Goal: Communication & Community: Answer question/provide support

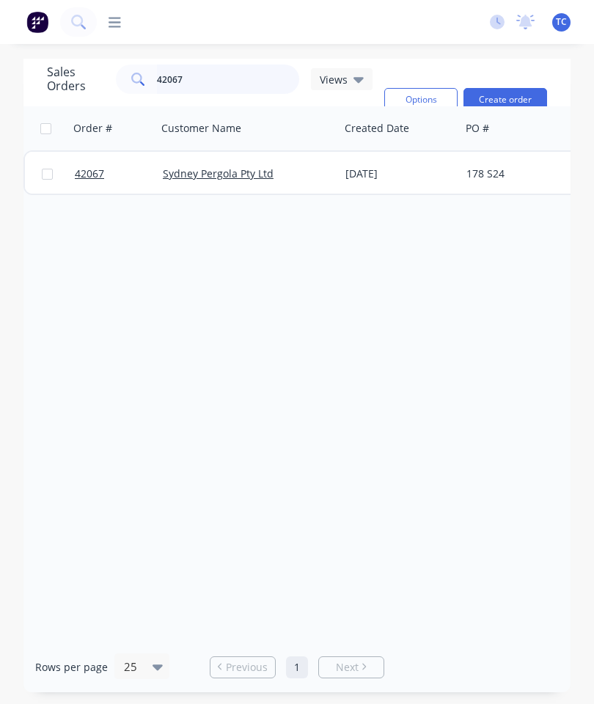
click at [234, 79] on input "42067" at bounding box center [228, 78] width 143 height 29
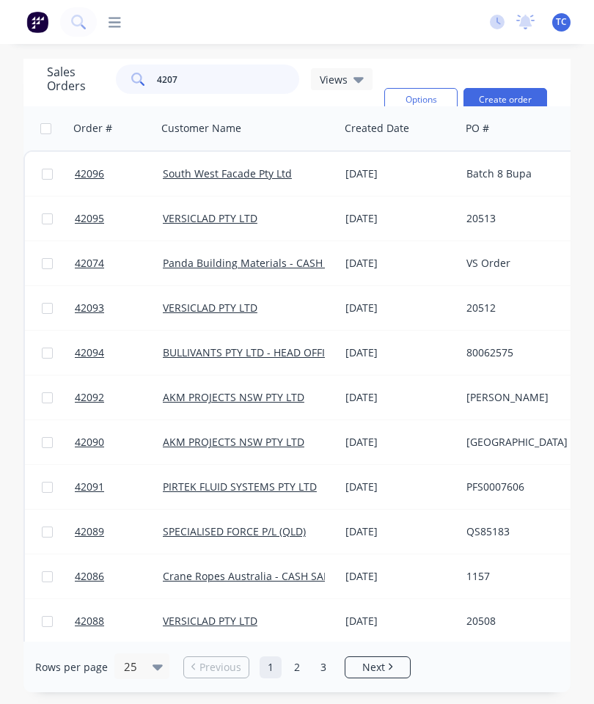
type input "42070"
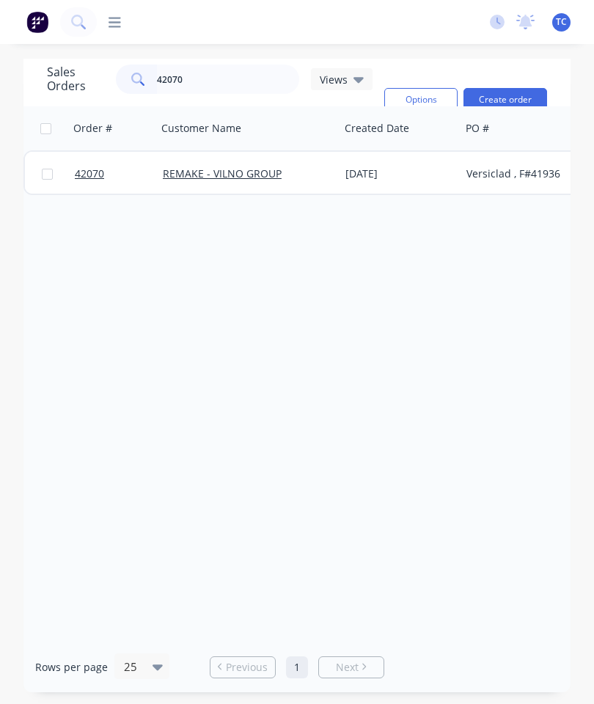
click at [92, 172] on span "42070" at bounding box center [89, 173] width 29 height 15
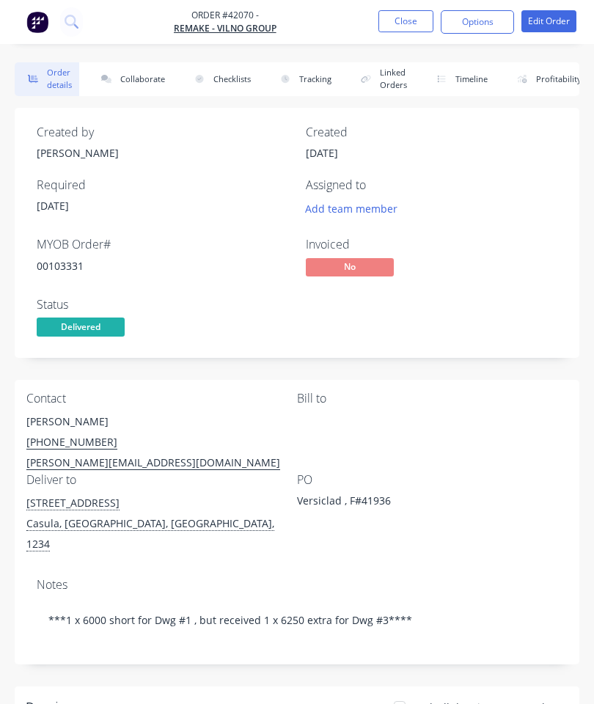
click at [136, 73] on button "Collaborate" at bounding box center [130, 79] width 84 height 34
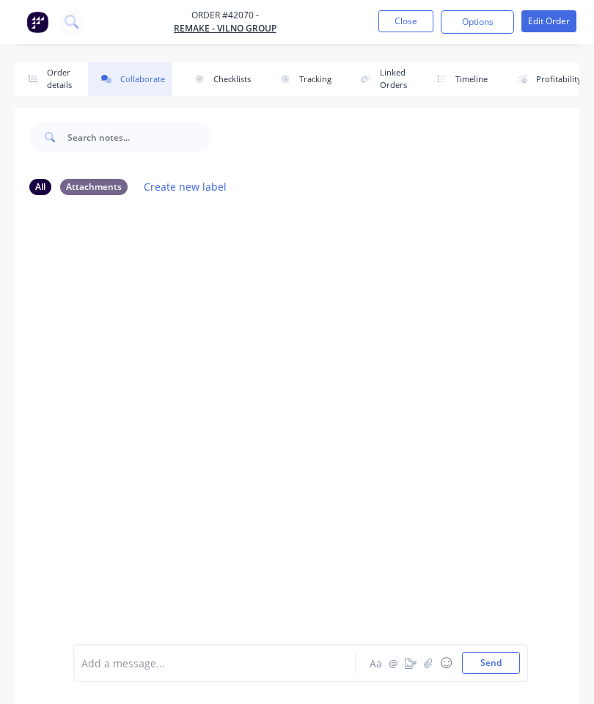
click at [432, 665] on icon "button" at bounding box center [428, 662] width 9 height 10
click at [494, 665] on button "Send" at bounding box center [491, 663] width 58 height 22
click at [400, 13] on button "Close" at bounding box center [405, 21] width 55 height 22
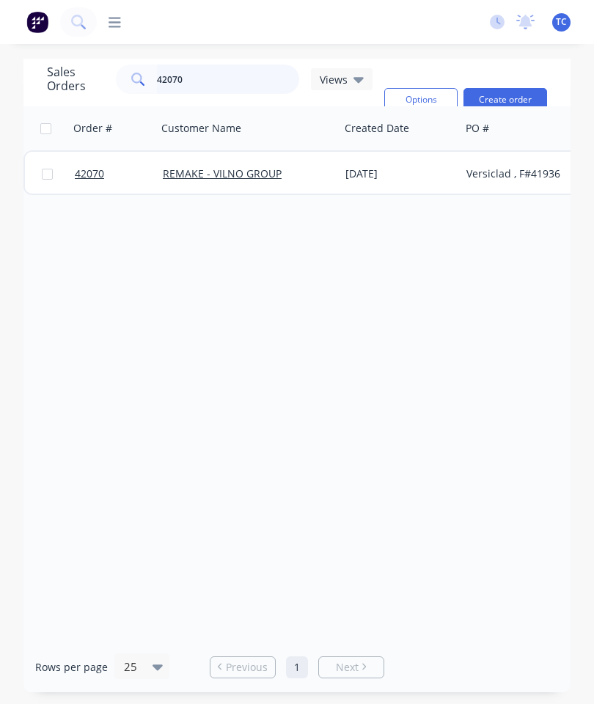
click at [218, 85] on input "42070" at bounding box center [228, 78] width 143 height 29
type input "42074"
click at [95, 173] on span "42074" at bounding box center [89, 173] width 29 height 15
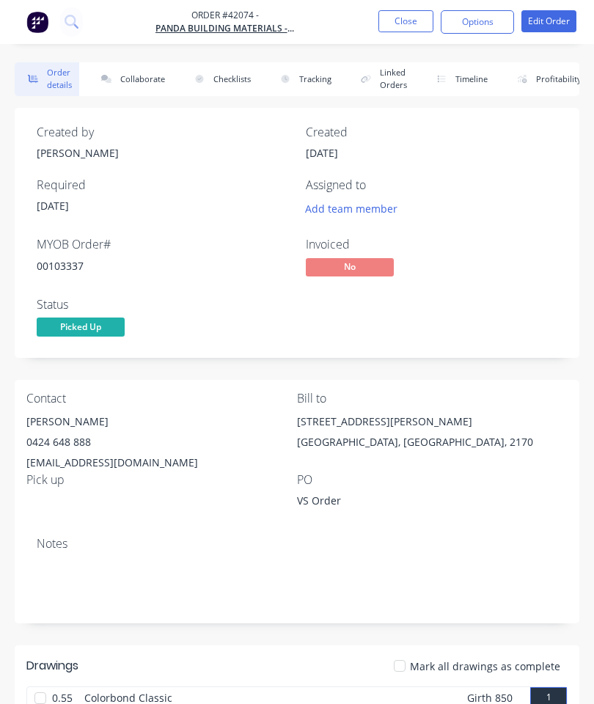
click at [138, 84] on button "Collaborate" at bounding box center [130, 79] width 84 height 34
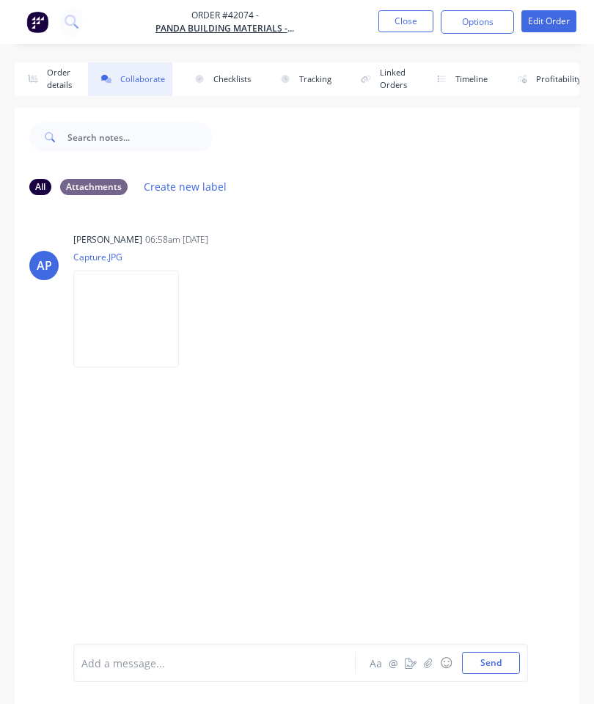
click at [427, 667] on icon "button" at bounding box center [428, 662] width 8 height 10
click at [484, 663] on button "Send" at bounding box center [491, 663] width 58 height 22
click at [411, 23] on button "Close" at bounding box center [405, 21] width 55 height 22
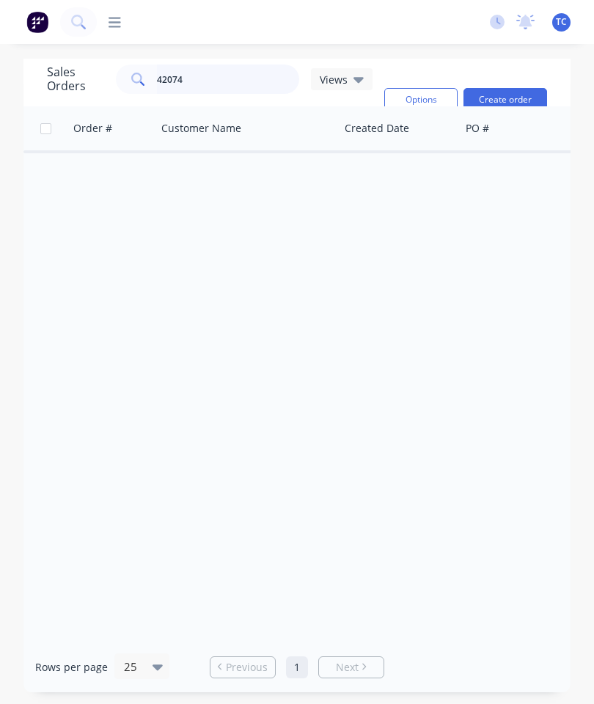
click at [236, 83] on input "42074" at bounding box center [228, 78] width 143 height 29
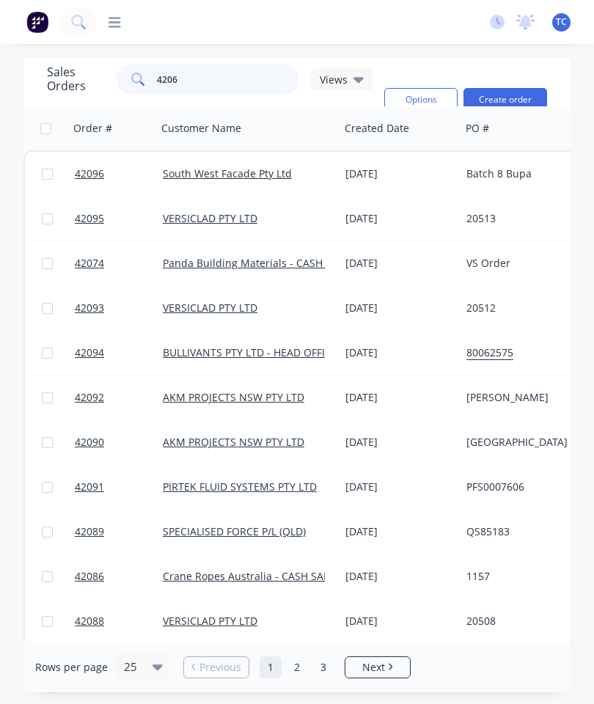
type input "42067"
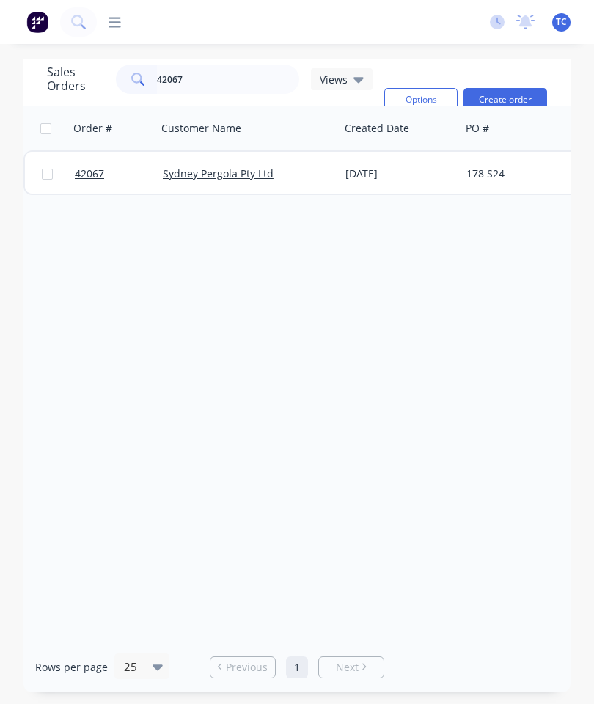
click at [93, 171] on span "42067" at bounding box center [89, 173] width 29 height 15
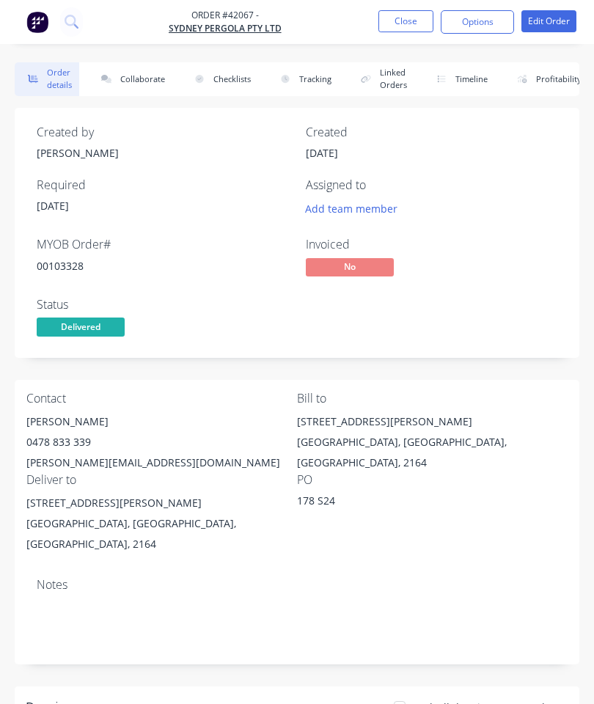
click at [138, 76] on button "Collaborate" at bounding box center [130, 79] width 84 height 34
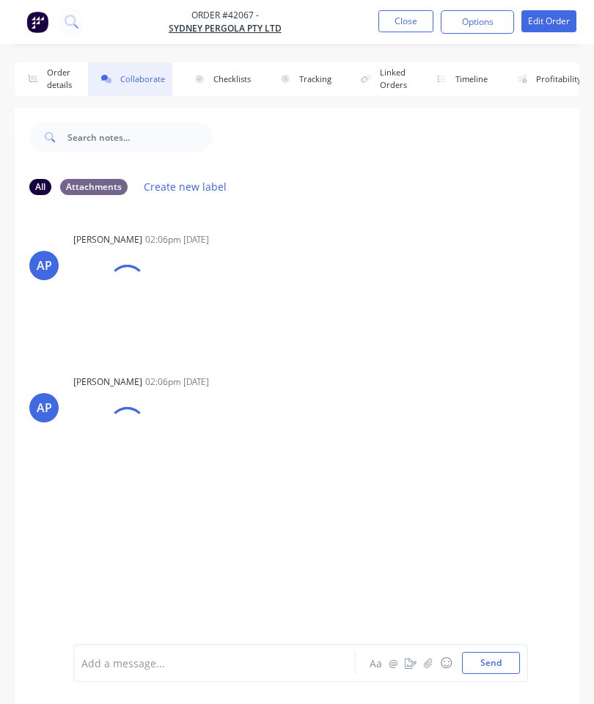
click at [426, 662] on icon "button" at bounding box center [428, 662] width 8 height 10
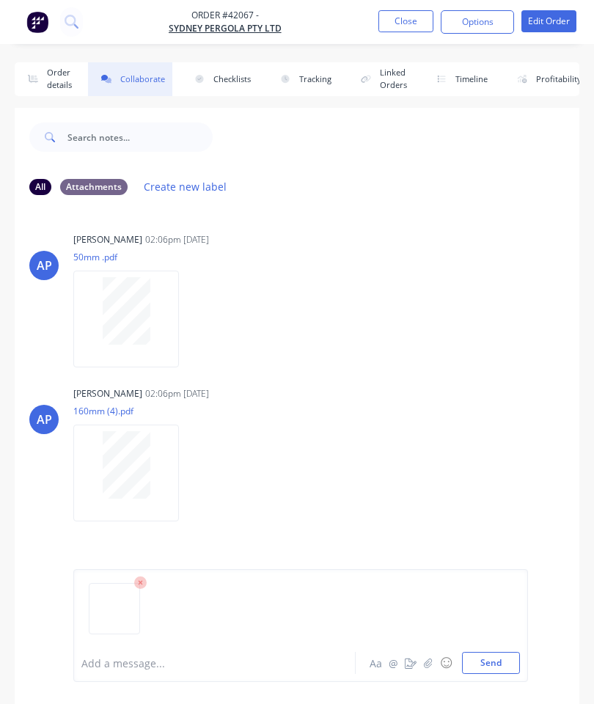
click at [488, 659] on button "Send" at bounding box center [491, 663] width 58 height 22
click at [414, 23] on button "Close" at bounding box center [405, 21] width 55 height 22
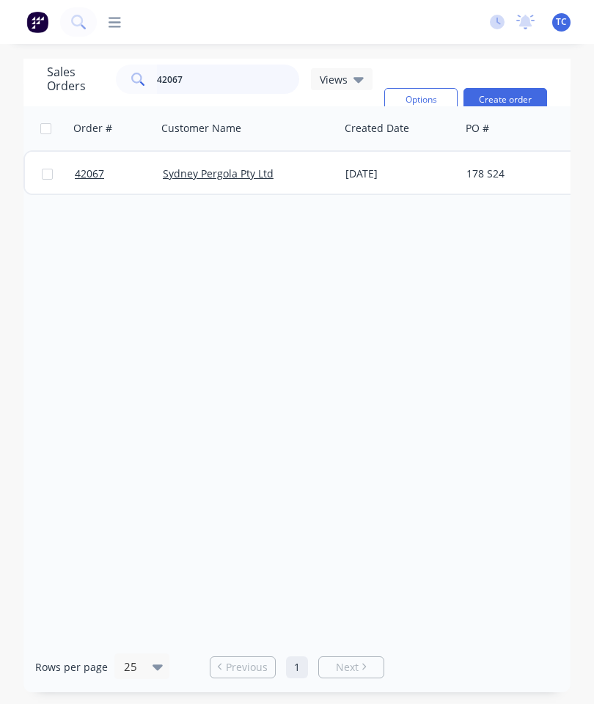
click at [218, 89] on input "42067" at bounding box center [228, 78] width 143 height 29
type input "42066"
click at [95, 170] on span "42066" at bounding box center [89, 173] width 29 height 15
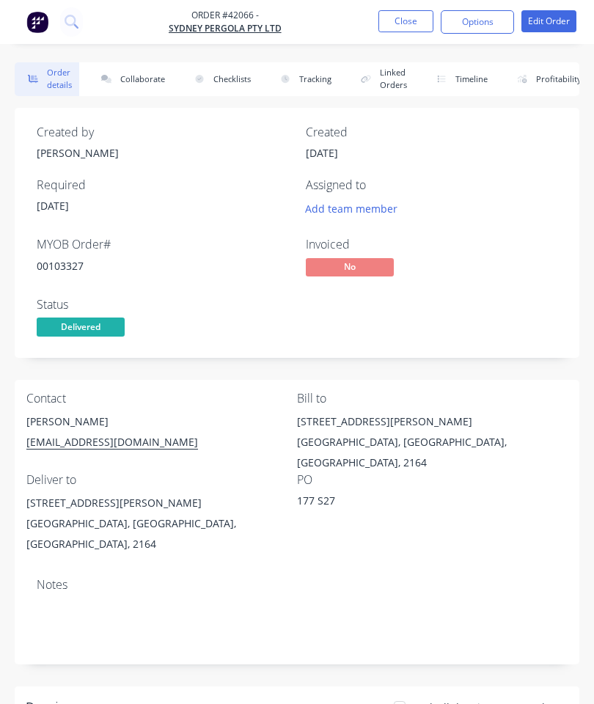
click at [143, 78] on button "Collaborate" at bounding box center [130, 79] width 84 height 34
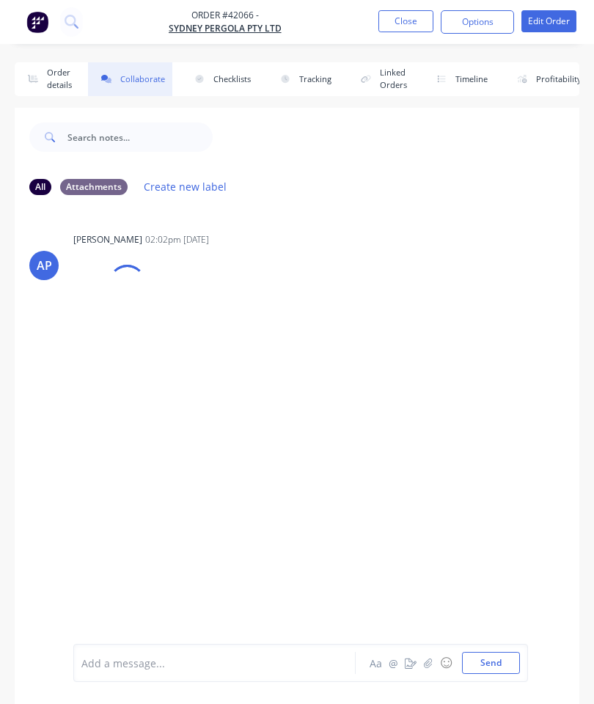
click at [432, 654] on button "button" at bounding box center [428, 663] width 18 height 18
click at [495, 657] on button "Send" at bounding box center [491, 663] width 58 height 22
click at [406, 14] on button "Close" at bounding box center [405, 21] width 55 height 22
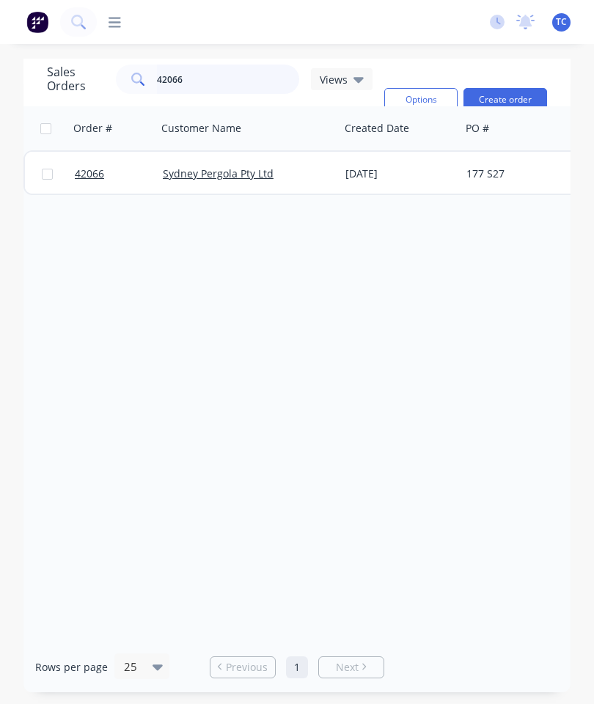
click at [224, 83] on input "42066" at bounding box center [228, 78] width 143 height 29
type input "42065"
click at [99, 171] on span "42065" at bounding box center [89, 173] width 29 height 15
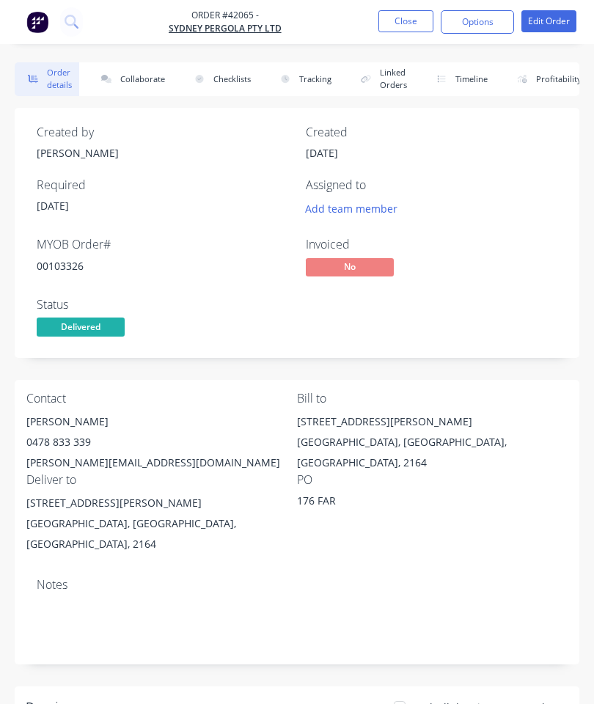
click at [145, 75] on button "Collaborate" at bounding box center [130, 79] width 84 height 34
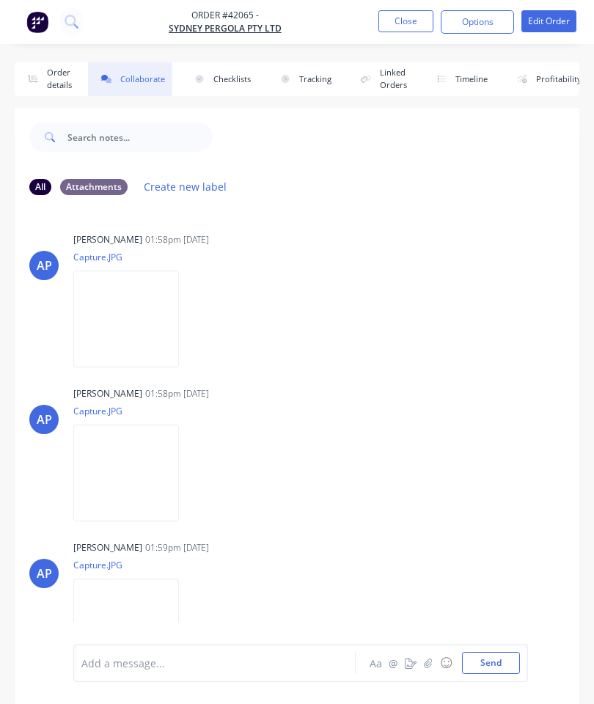
click at [424, 668] on button "button" at bounding box center [428, 663] width 18 height 18
click at [432, 660] on icon "button" at bounding box center [428, 662] width 8 height 10
click at [486, 672] on button "Send" at bounding box center [491, 663] width 58 height 22
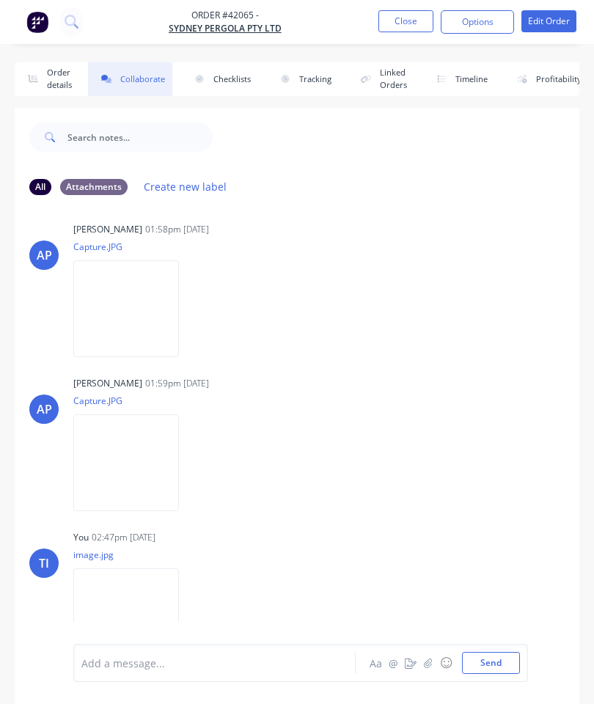
scroll to position [163, 0]
click at [407, 19] on button "Close" at bounding box center [405, 21] width 55 height 22
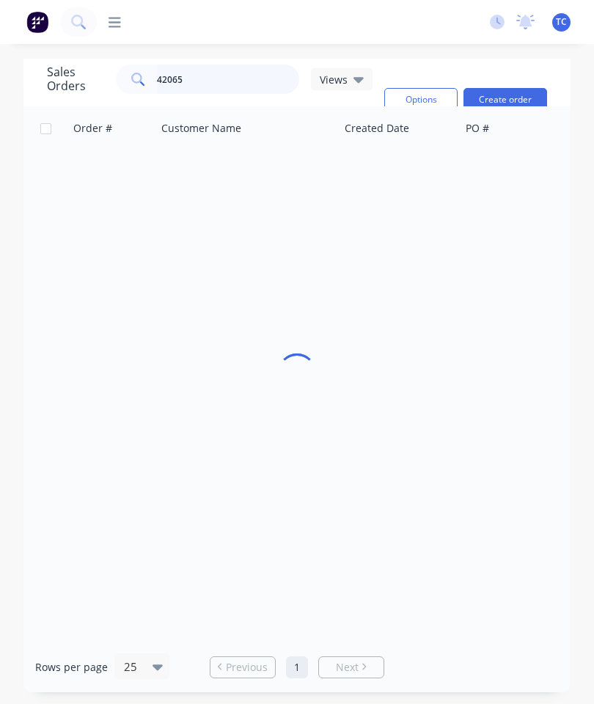
click at [237, 74] on input "42065" at bounding box center [228, 78] width 143 height 29
type input "42064"
click at [92, 172] on span "42064" at bounding box center [89, 173] width 29 height 15
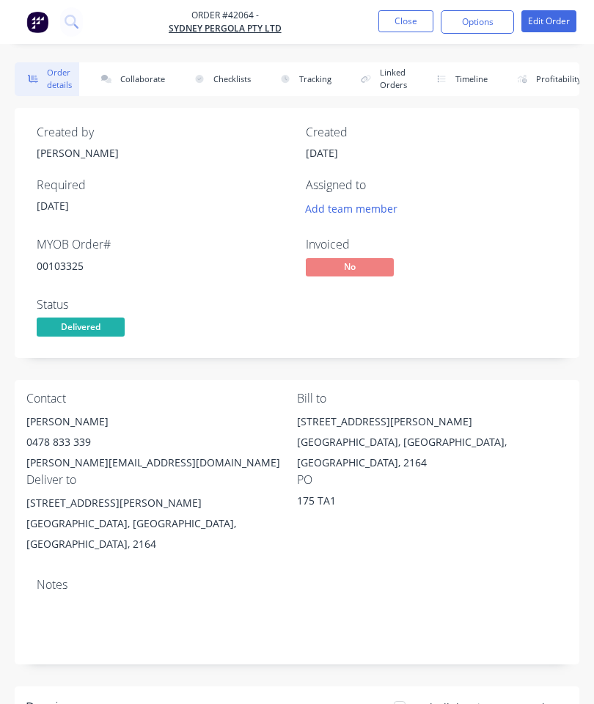
click at [152, 71] on button "Collaborate" at bounding box center [130, 79] width 84 height 34
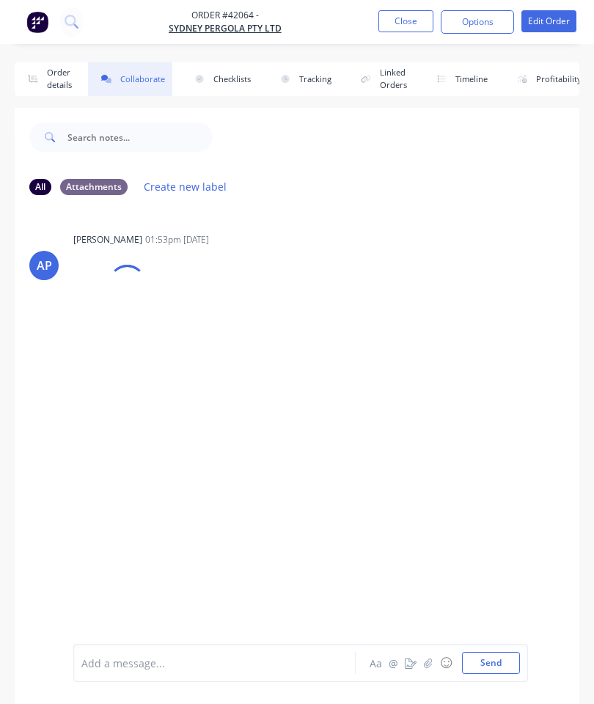
click at [436, 660] on button "button" at bounding box center [428, 663] width 18 height 18
click at [498, 671] on button "Send" at bounding box center [491, 663] width 58 height 22
click at [416, 17] on button "Close" at bounding box center [405, 21] width 55 height 22
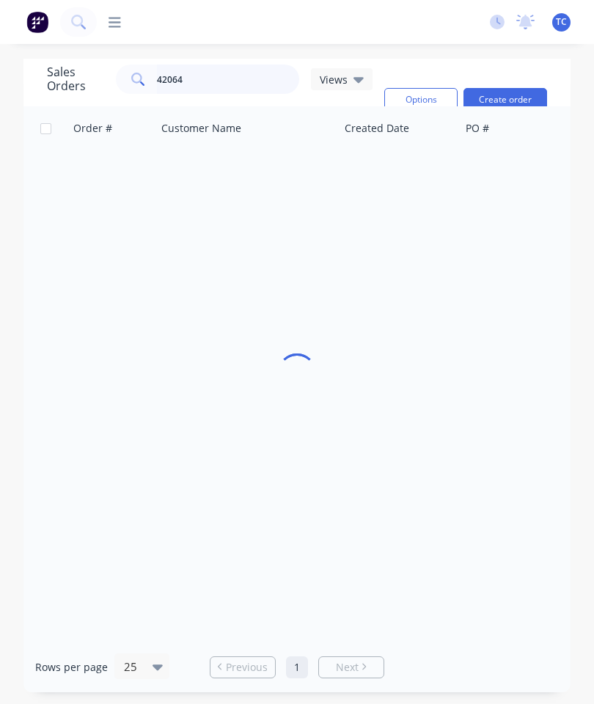
click at [237, 73] on input "42064" at bounding box center [228, 78] width 143 height 29
click at [234, 85] on input "42064" at bounding box center [228, 78] width 143 height 29
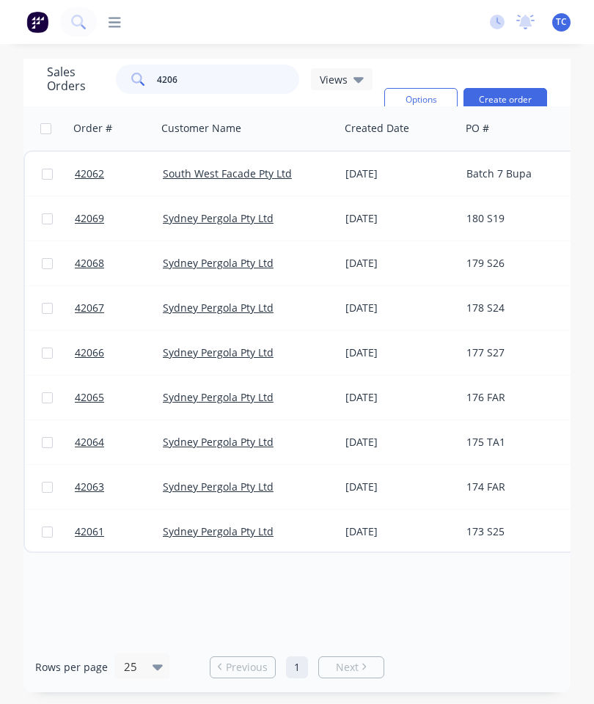
type input "42063"
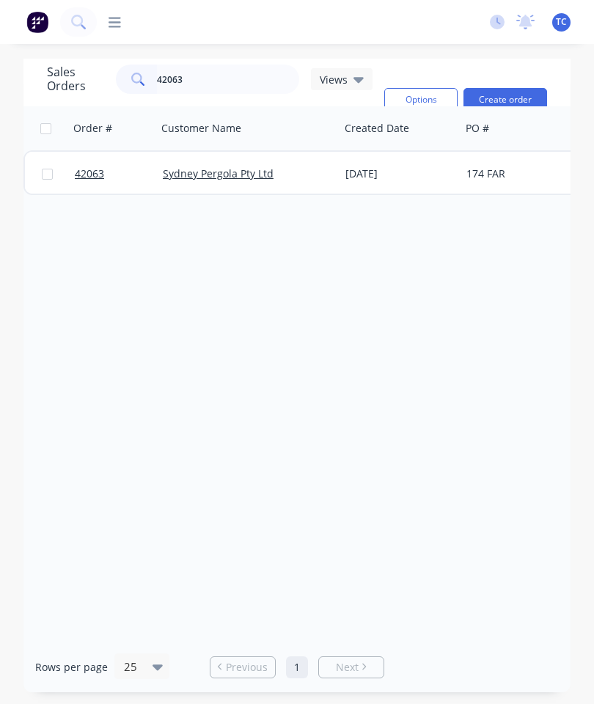
click at [88, 175] on span "42063" at bounding box center [89, 173] width 29 height 15
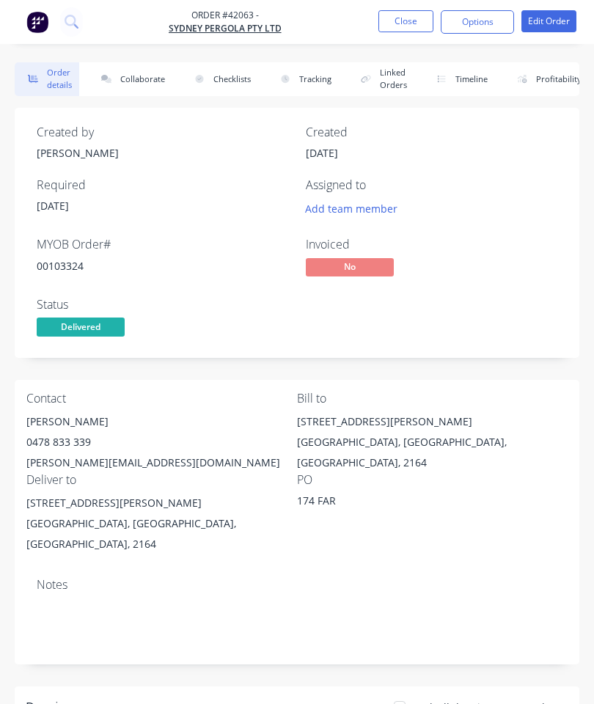
click at [139, 87] on button "Collaborate" at bounding box center [130, 79] width 84 height 34
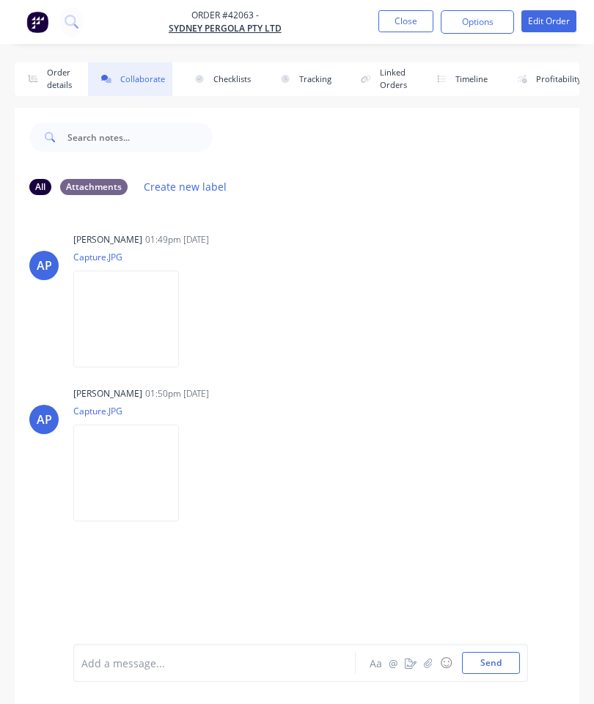
click at [432, 661] on icon "button" at bounding box center [428, 662] width 9 height 10
click at [498, 667] on button "Send" at bounding box center [491, 663] width 58 height 22
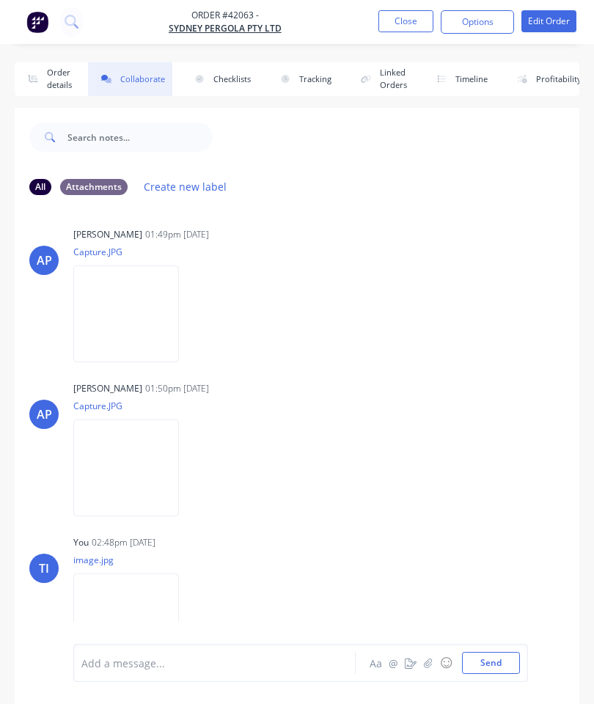
scroll to position [4, 0]
click at [410, 17] on button "Close" at bounding box center [405, 21] width 55 height 22
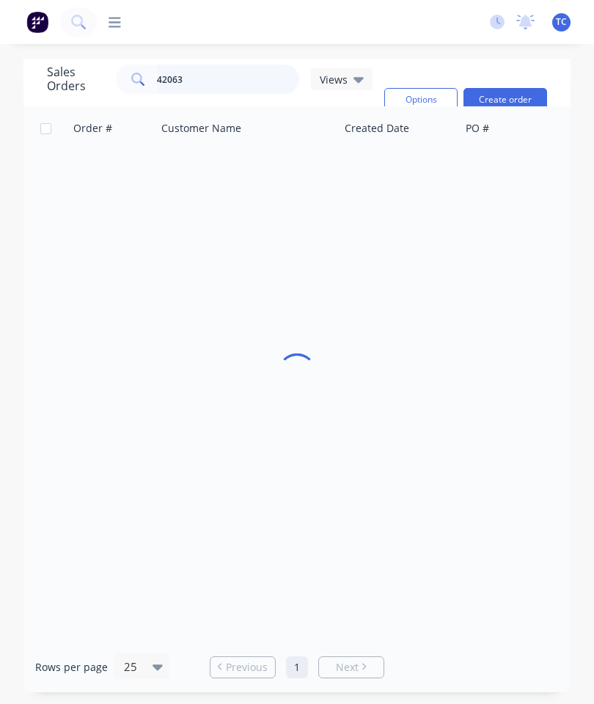
click at [237, 84] on input "42063" at bounding box center [228, 78] width 143 height 29
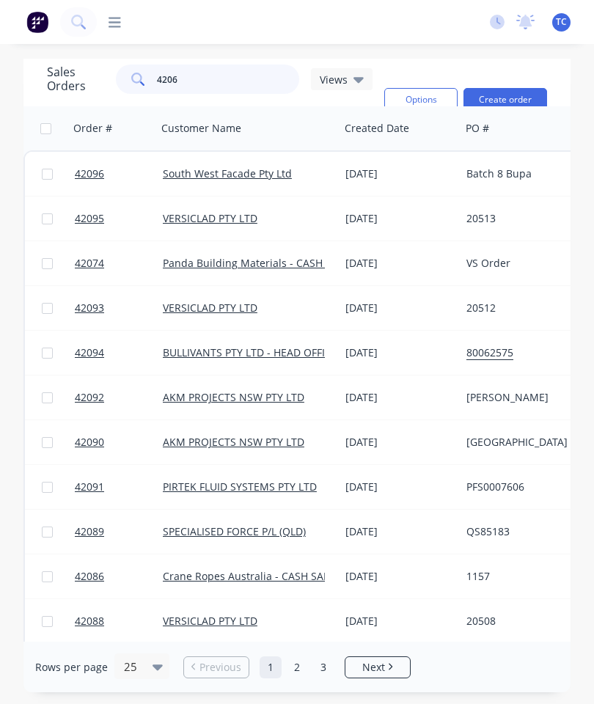
type input "42061"
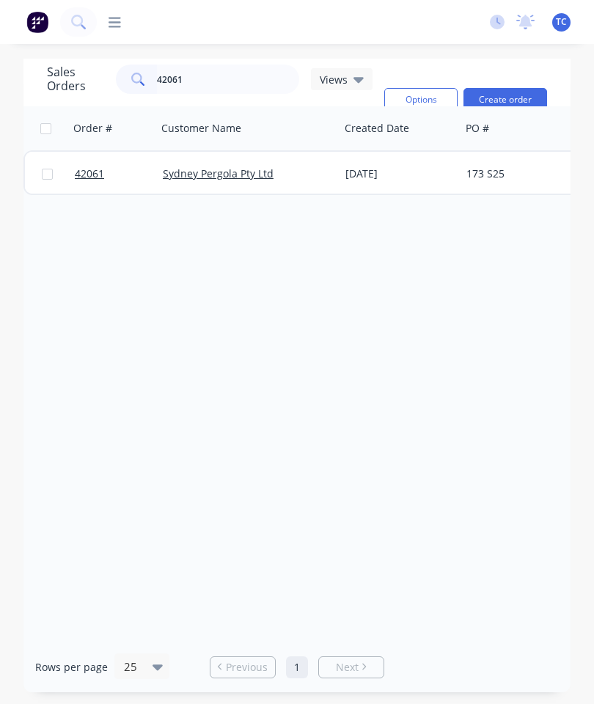
click at [91, 176] on span "42061" at bounding box center [89, 173] width 29 height 15
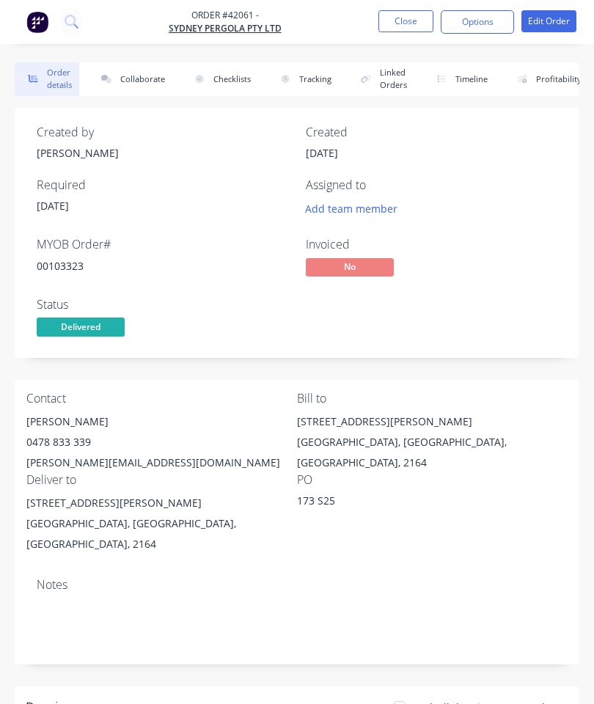
click at [159, 74] on button "Collaborate" at bounding box center [130, 79] width 84 height 34
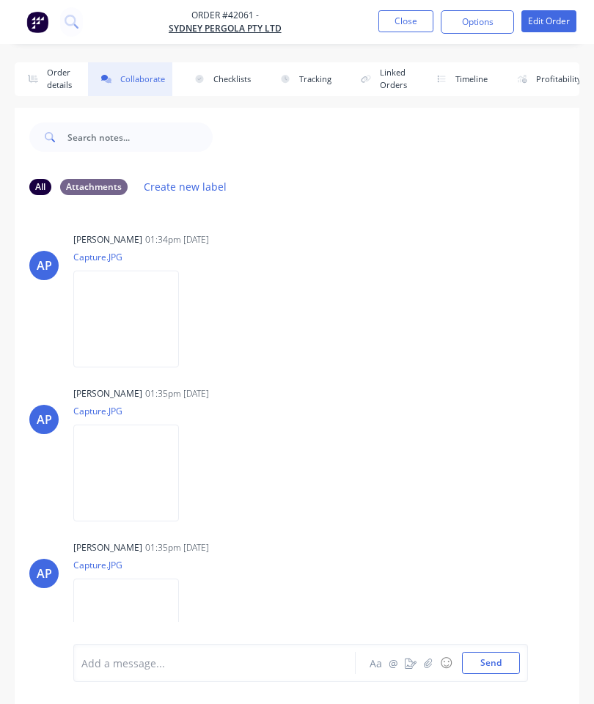
click at [426, 665] on icon "button" at bounding box center [428, 662] width 9 height 10
click at [487, 673] on button "Send" at bounding box center [491, 663] width 58 height 22
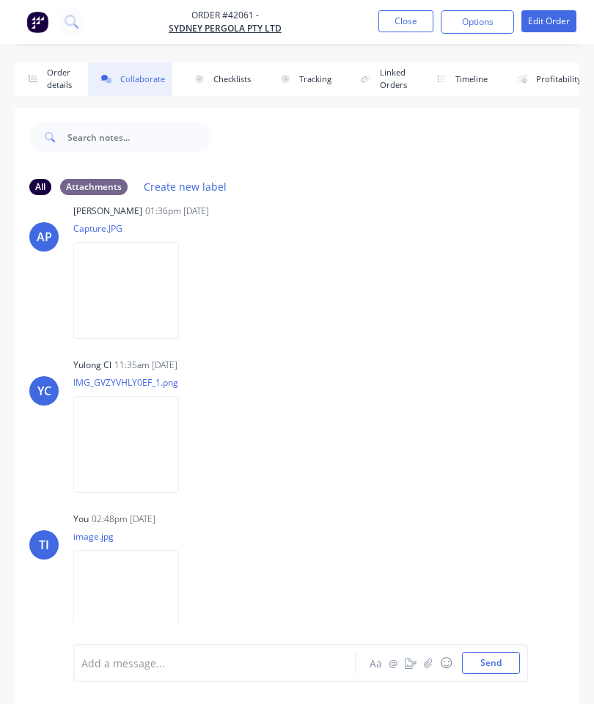
scroll to position [643, 0]
click at [412, 17] on button "Close" at bounding box center [405, 21] width 55 height 22
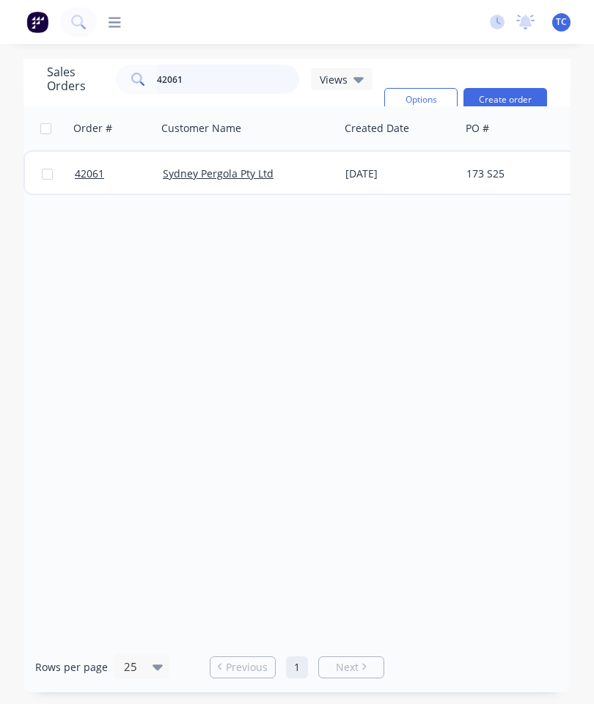
click at [227, 76] on input "42061" at bounding box center [228, 78] width 143 height 29
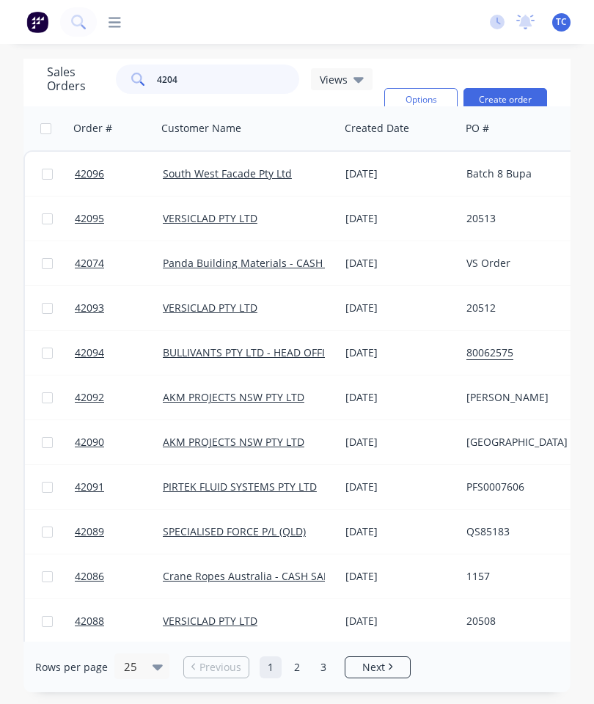
type input "42045"
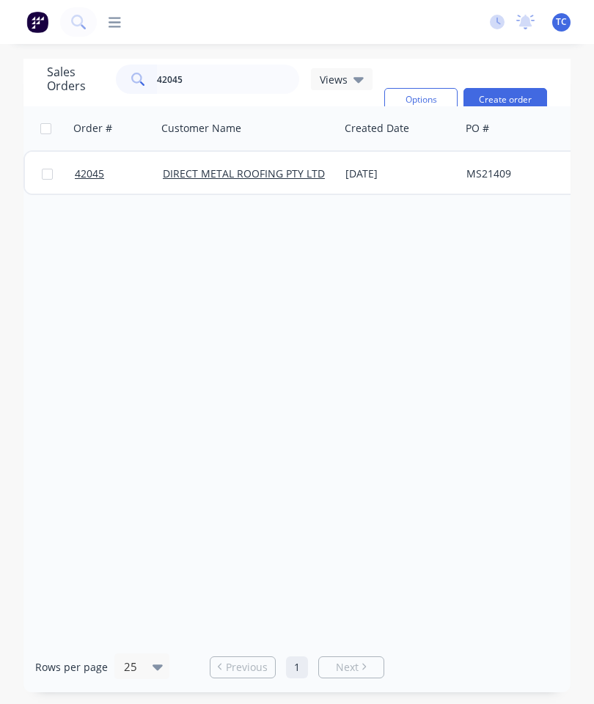
click at [95, 170] on span "42045" at bounding box center [89, 173] width 29 height 15
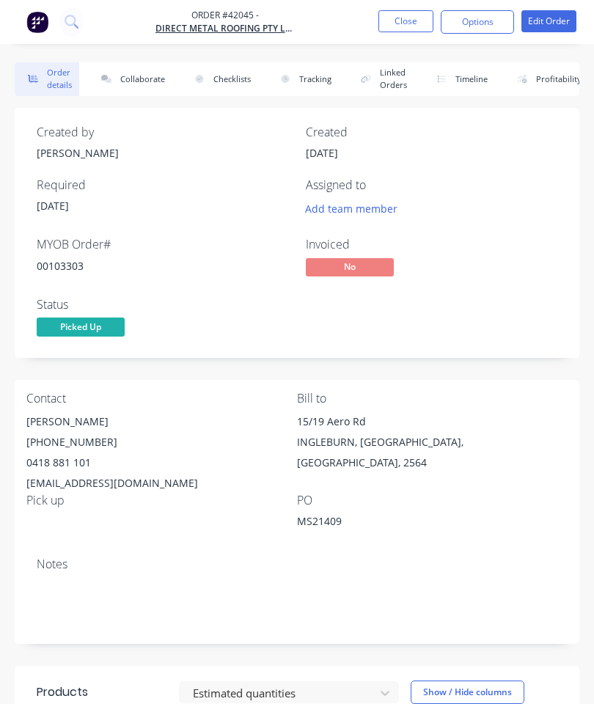
click at [157, 84] on button "Collaborate" at bounding box center [130, 79] width 84 height 34
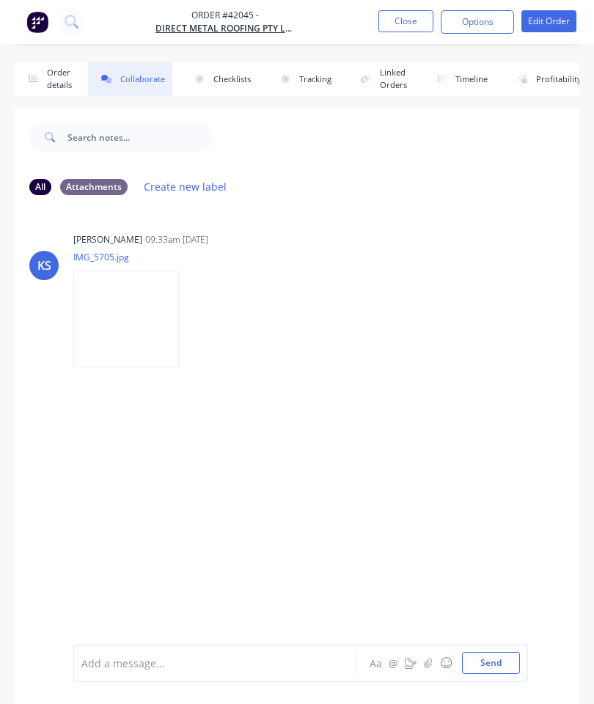
click at [432, 660] on icon "button" at bounding box center [428, 662] width 9 height 10
click at [492, 663] on button "Send" at bounding box center [491, 663] width 58 height 22
click at [418, 18] on button "Close" at bounding box center [405, 21] width 55 height 22
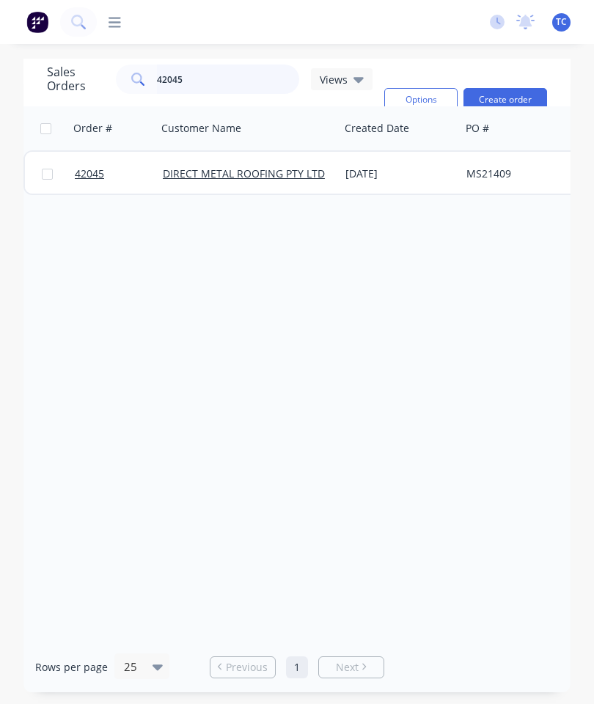
click at [239, 78] on input "42045" at bounding box center [228, 78] width 143 height 29
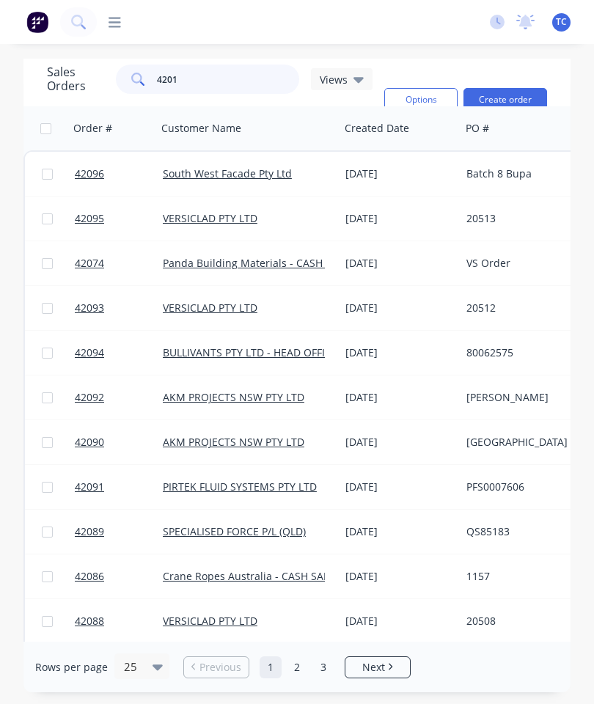
type input "42012"
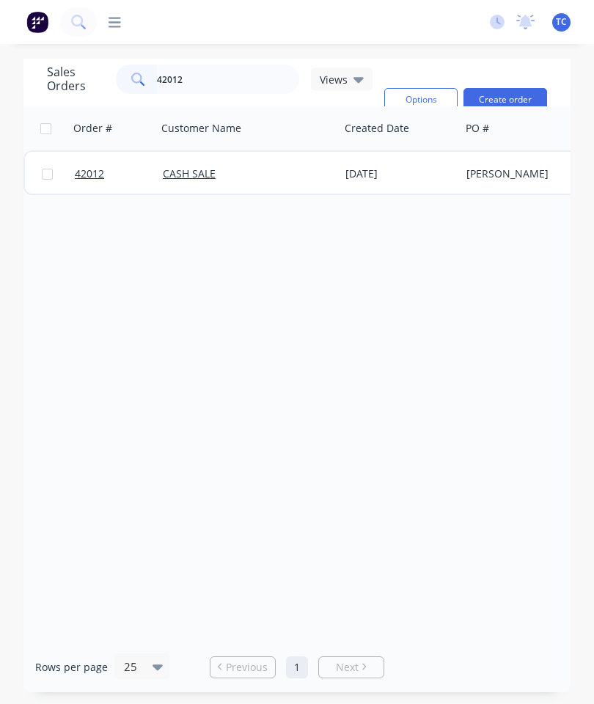
click at [91, 168] on span "42012" at bounding box center [89, 173] width 29 height 15
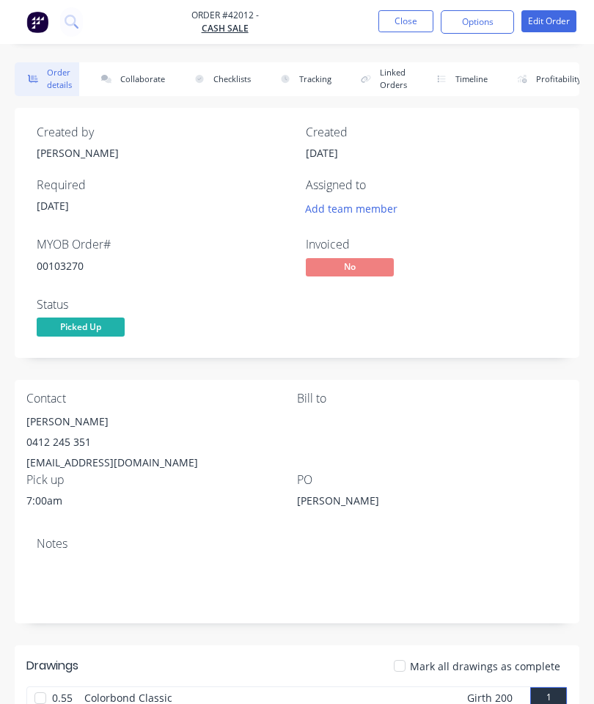
click at [147, 70] on button "Collaborate" at bounding box center [130, 79] width 84 height 34
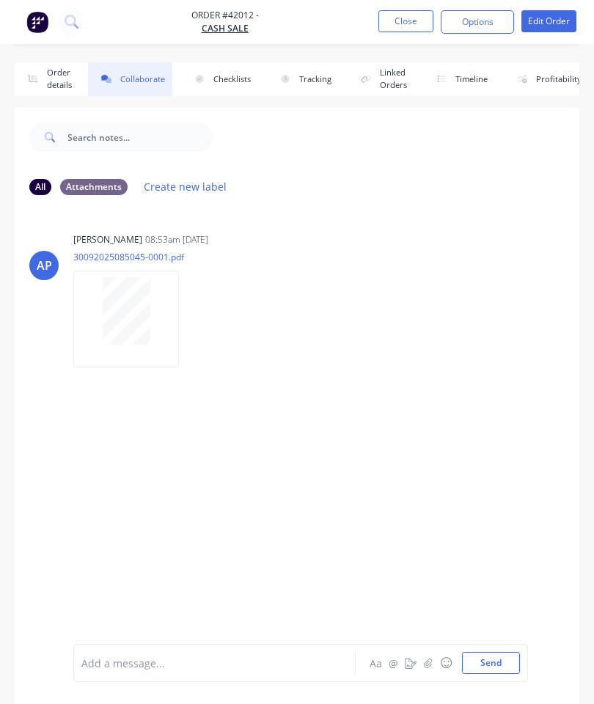
click at [426, 660] on icon "button" at bounding box center [428, 662] width 9 height 10
click at [484, 663] on button "Send" at bounding box center [491, 663] width 58 height 22
click at [418, 29] on button "Close" at bounding box center [405, 21] width 55 height 22
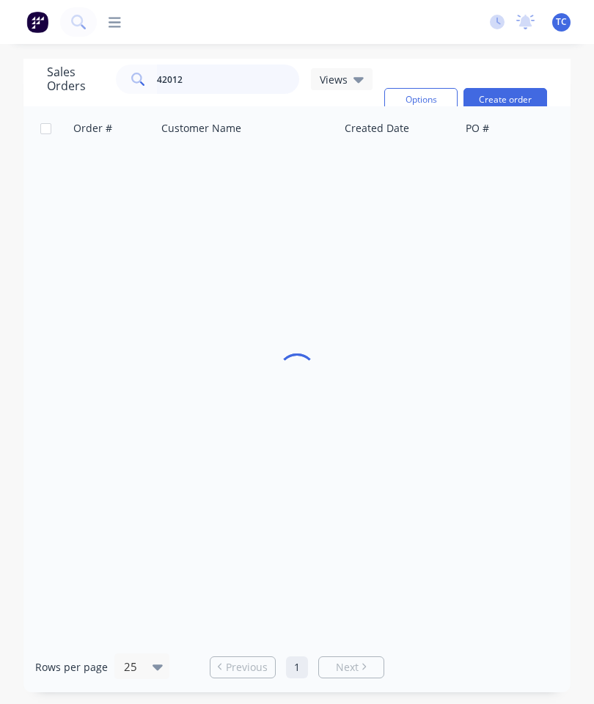
click at [240, 80] on input "42012" at bounding box center [228, 78] width 143 height 29
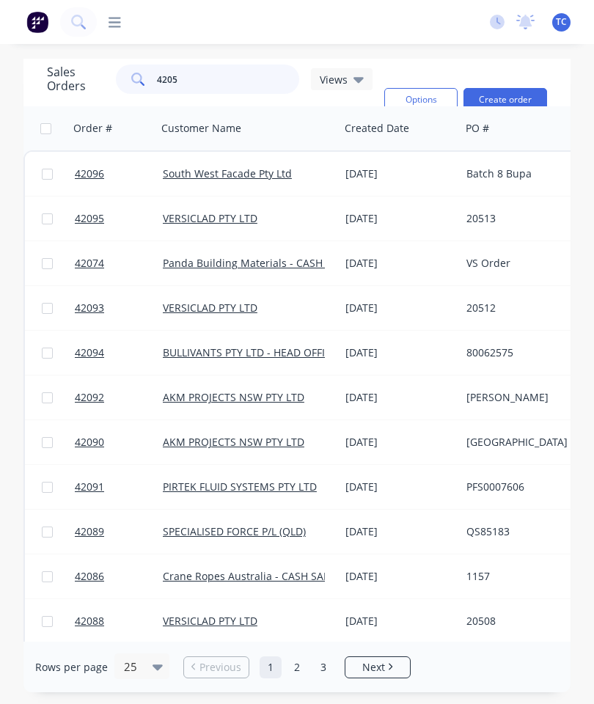
type input "42053"
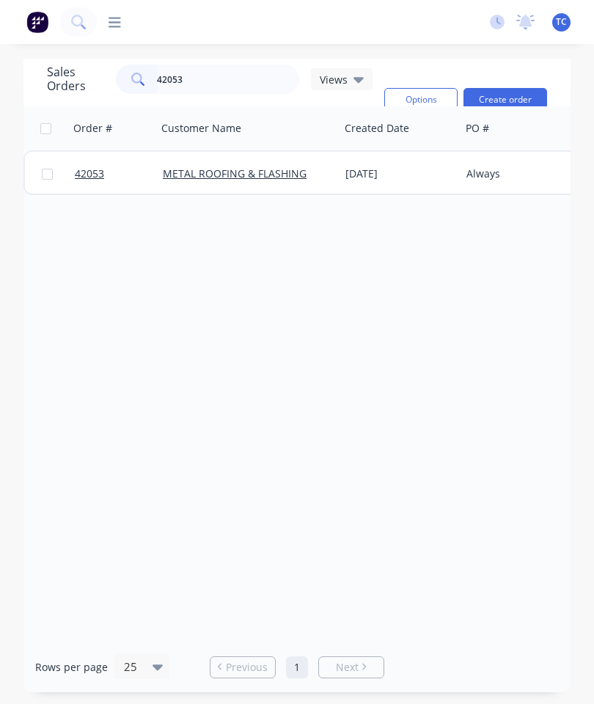
click at [95, 174] on span "42053" at bounding box center [89, 173] width 29 height 15
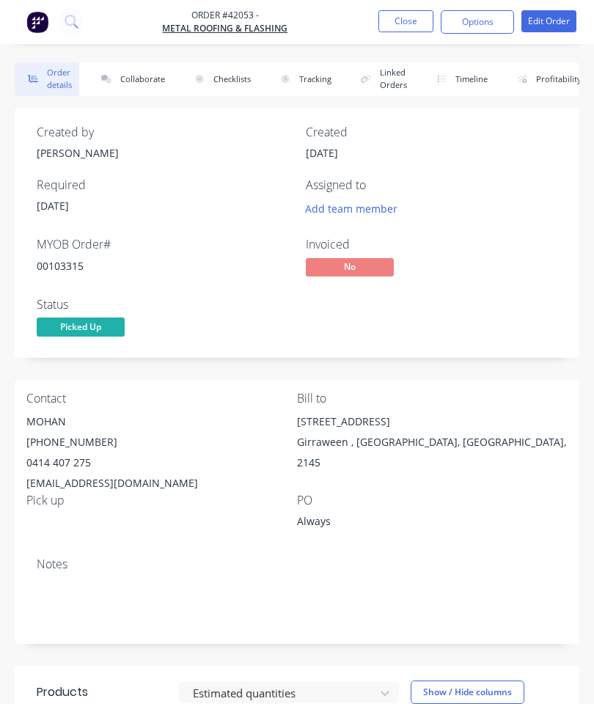
click at [143, 84] on button "Collaborate" at bounding box center [130, 79] width 84 height 34
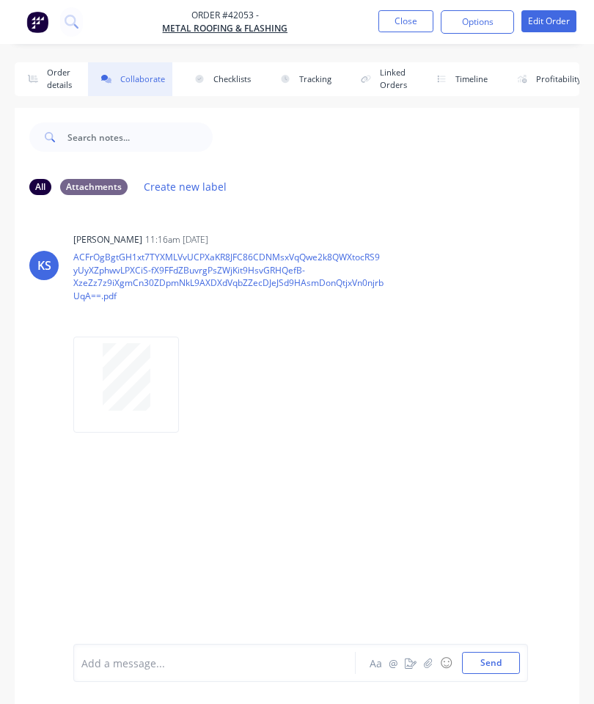
click at [432, 662] on icon "button" at bounding box center [428, 662] width 9 height 10
click at [488, 656] on button "Send" at bounding box center [491, 663] width 58 height 22
click at [403, 15] on button "Close" at bounding box center [405, 21] width 55 height 22
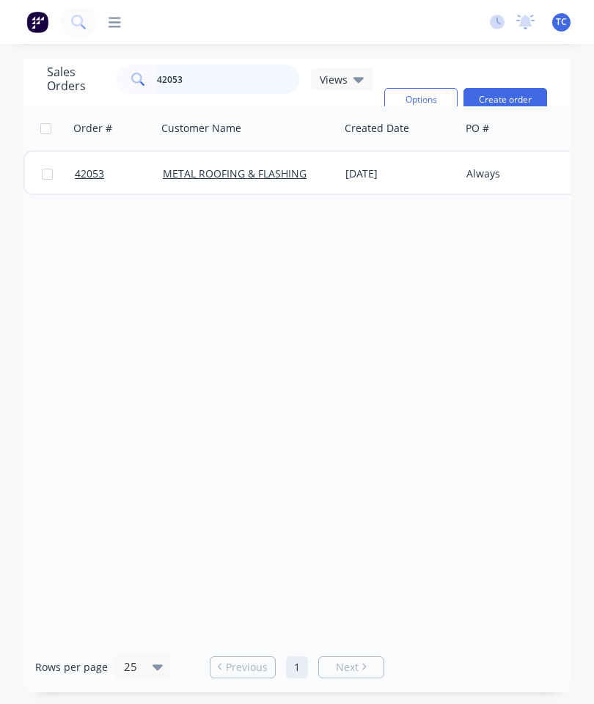
click at [239, 81] on input "42053" at bounding box center [228, 78] width 143 height 29
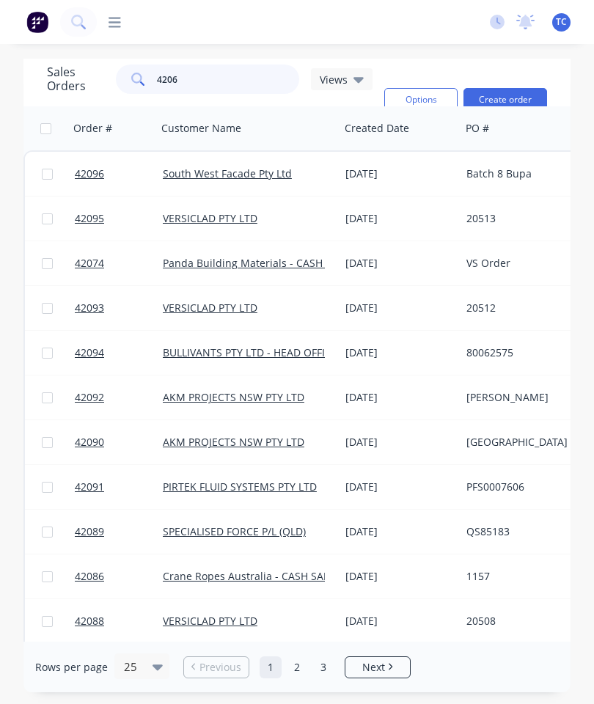
type input "42068"
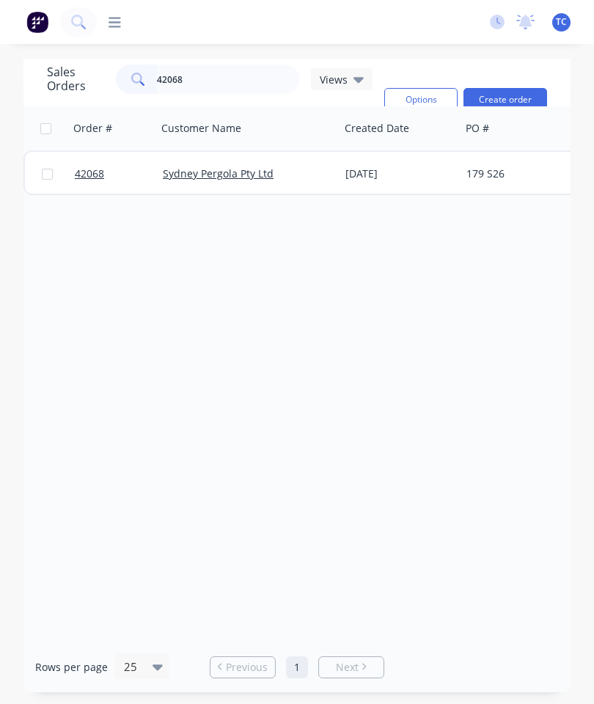
click at [87, 177] on span "42068" at bounding box center [89, 173] width 29 height 15
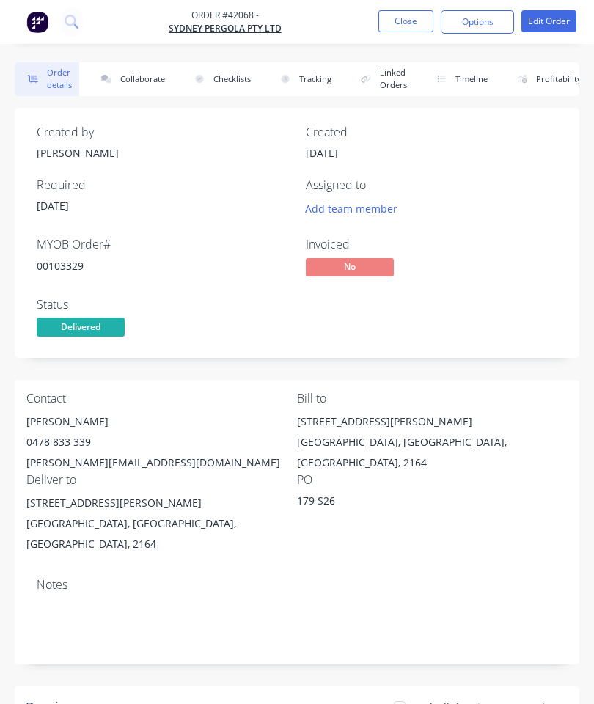
click at [147, 78] on button "Collaborate" at bounding box center [130, 79] width 84 height 34
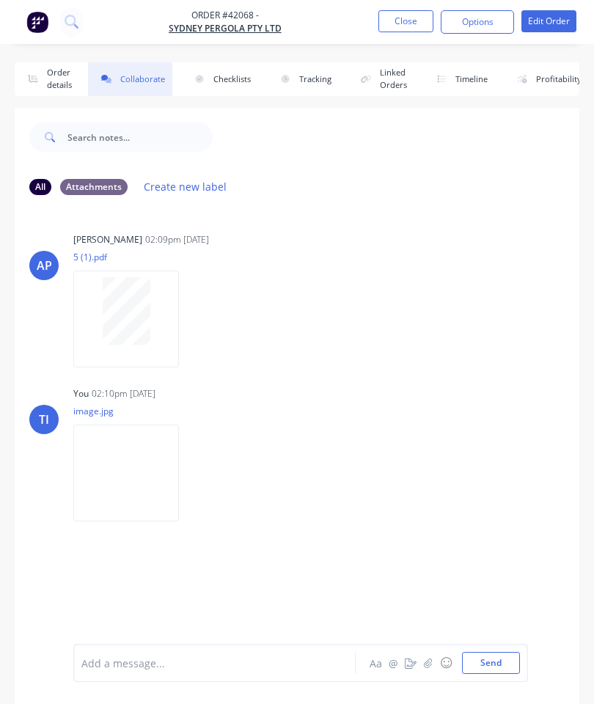
click at [407, 15] on button "Close" at bounding box center [405, 21] width 55 height 22
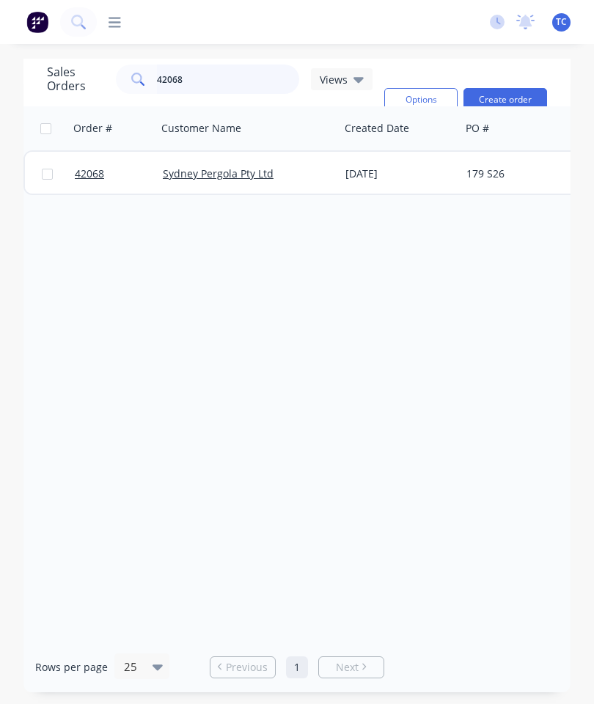
click at [227, 82] on input "42068" at bounding box center [228, 78] width 143 height 29
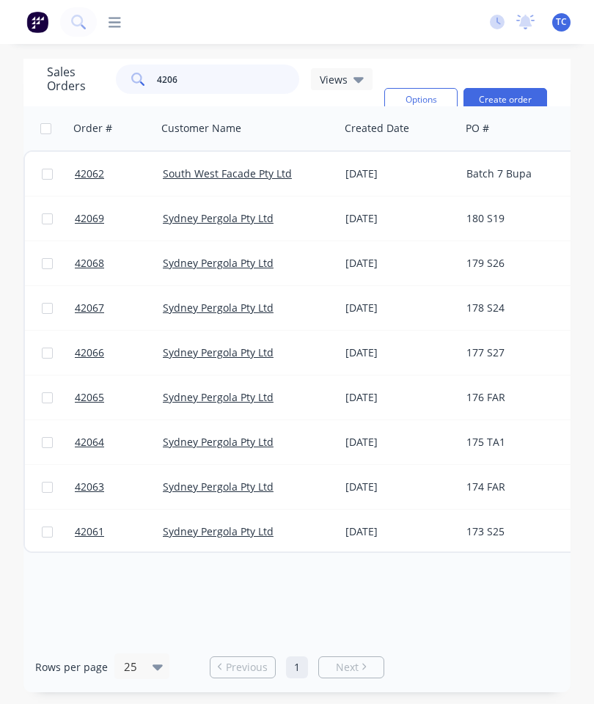
type input "42069"
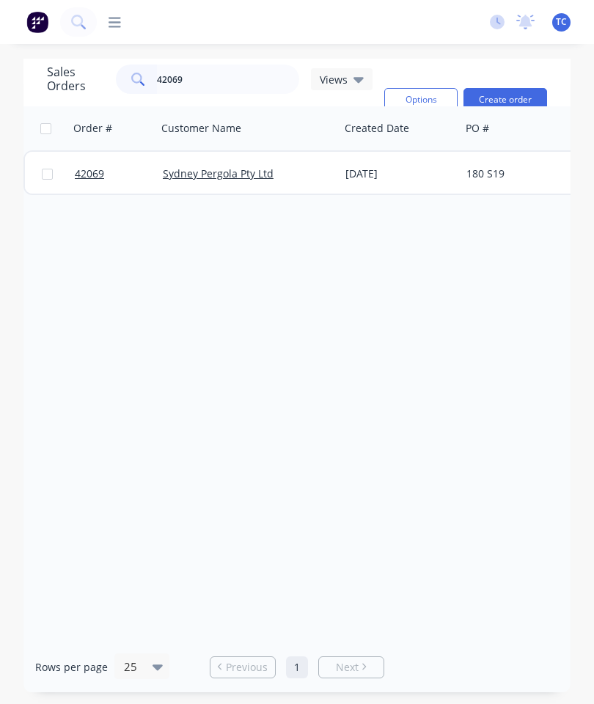
click at [90, 172] on span "42069" at bounding box center [89, 173] width 29 height 15
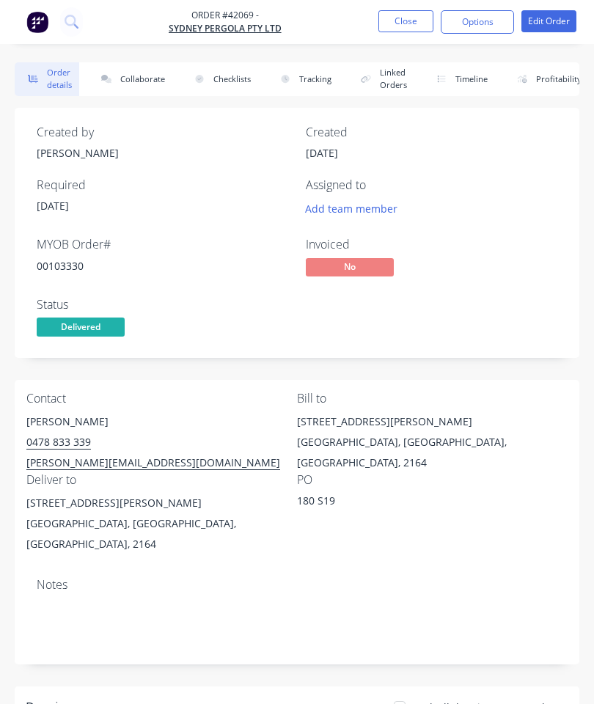
click at [136, 72] on button "Collaborate" at bounding box center [130, 79] width 84 height 34
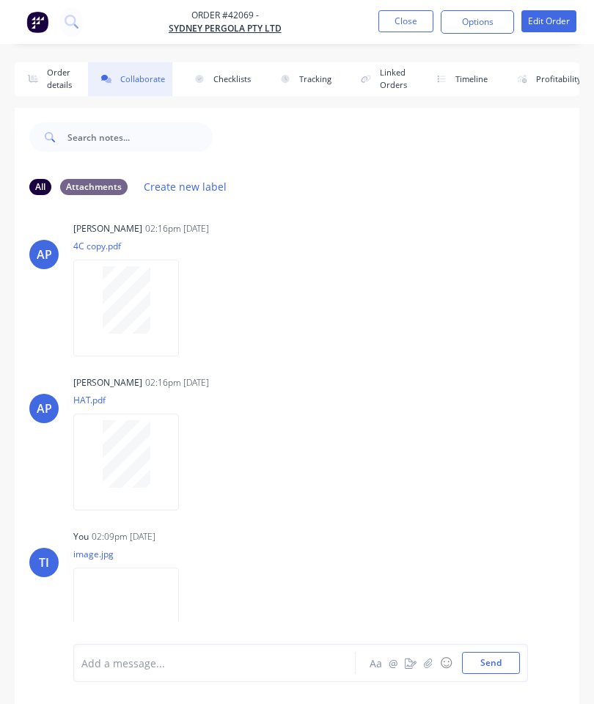
scroll to position [163, 0]
click at [410, 22] on button "Close" at bounding box center [405, 21] width 55 height 22
